Goal: Find specific page/section: Find specific page/section

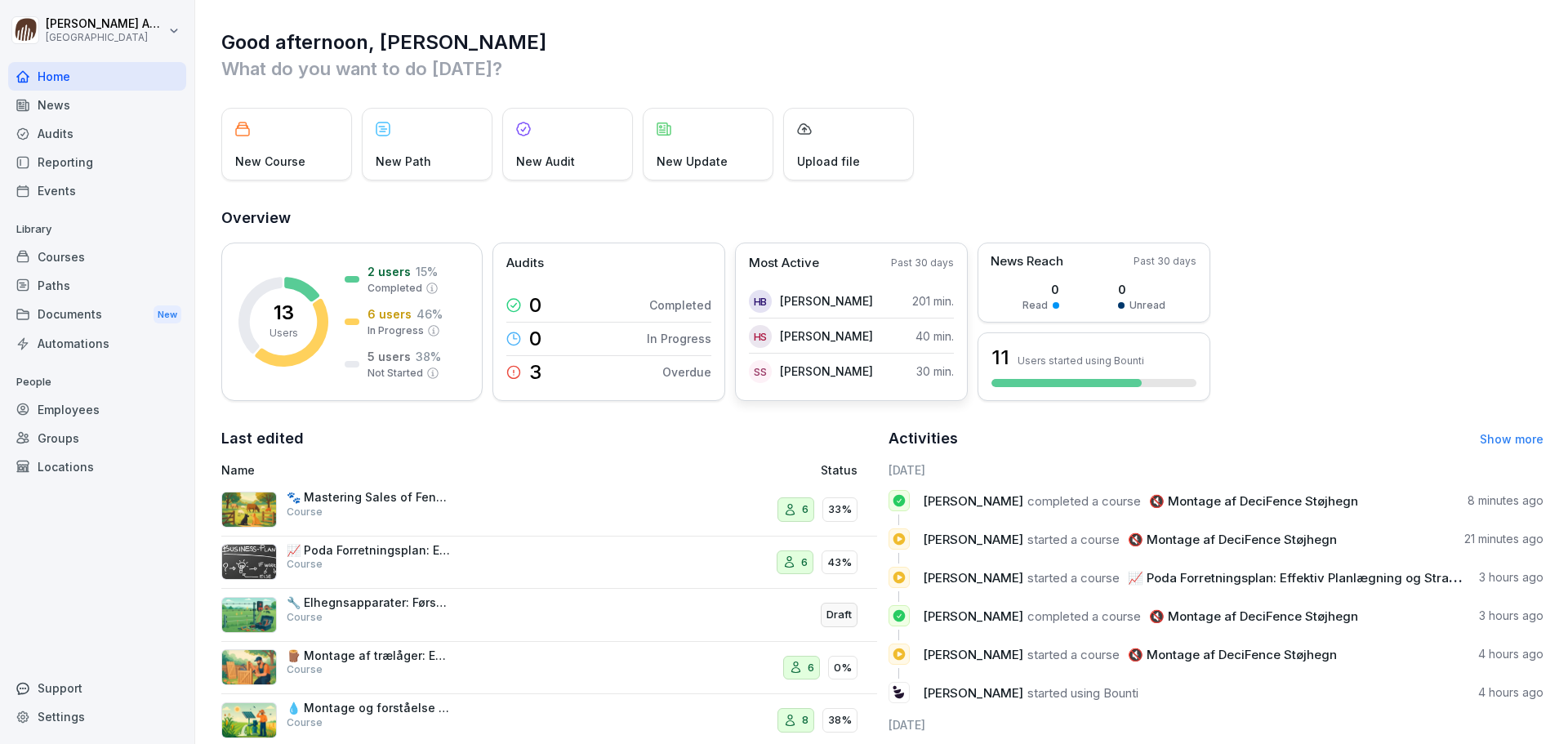
click at [898, 276] on div "Most Active Past 30 days [PERSON_NAME] 201 min. HS [PERSON_NAME] 40 min. [PERSO…" at bounding box center [851, 322] width 233 height 158
click at [819, 273] on div "Most Active Past 30 days [PERSON_NAME] 201 min. HS [PERSON_NAME] 40 min. [PERSO…" at bounding box center [851, 322] width 233 height 158
click at [797, 267] on p "Most Active" at bounding box center [784, 263] width 70 height 19
click at [594, 277] on div "Audits 0 Completed 0 In Progress 3 Overdue" at bounding box center [608, 322] width 233 height 158
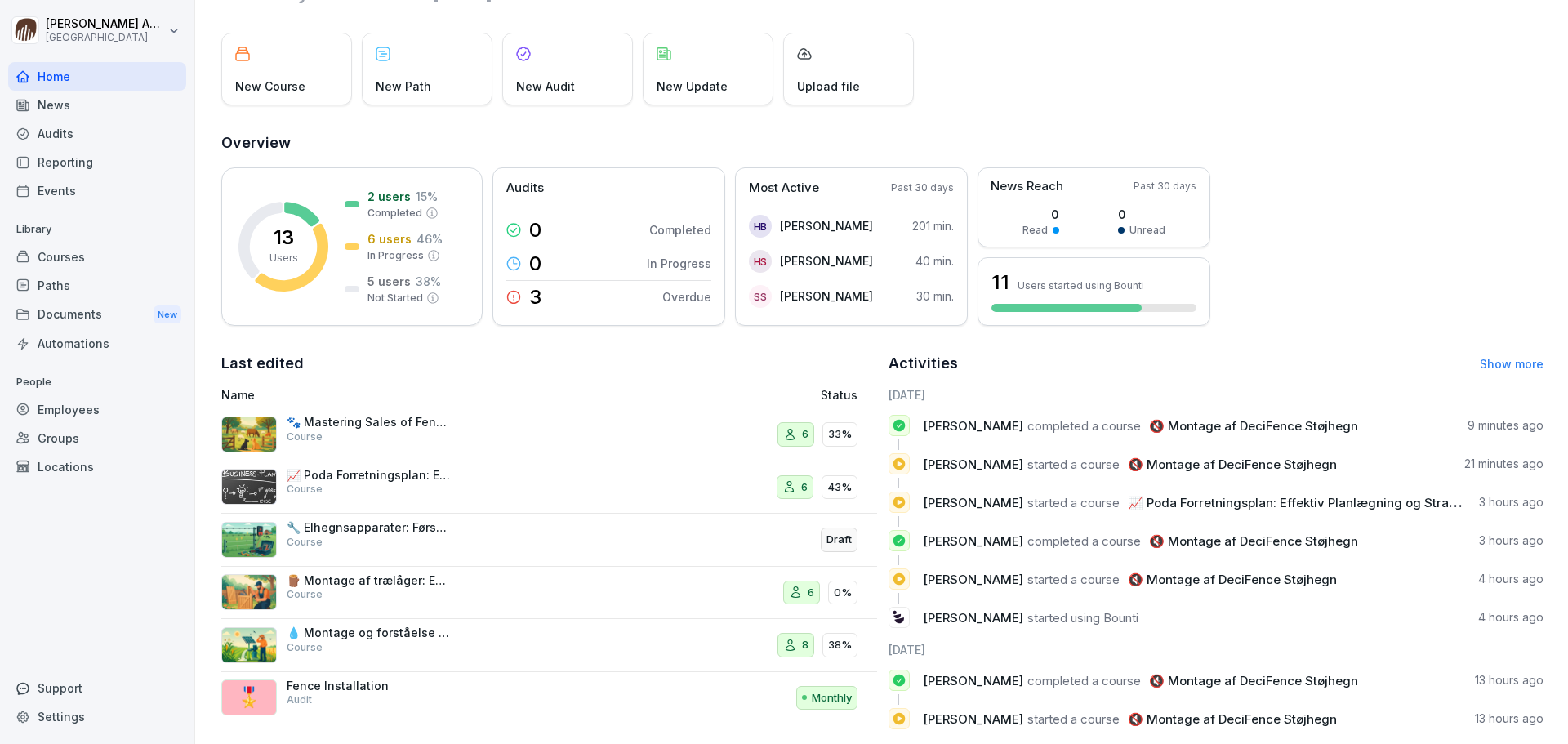
scroll to position [115, 0]
